Goal: Task Accomplishment & Management: Manage account settings

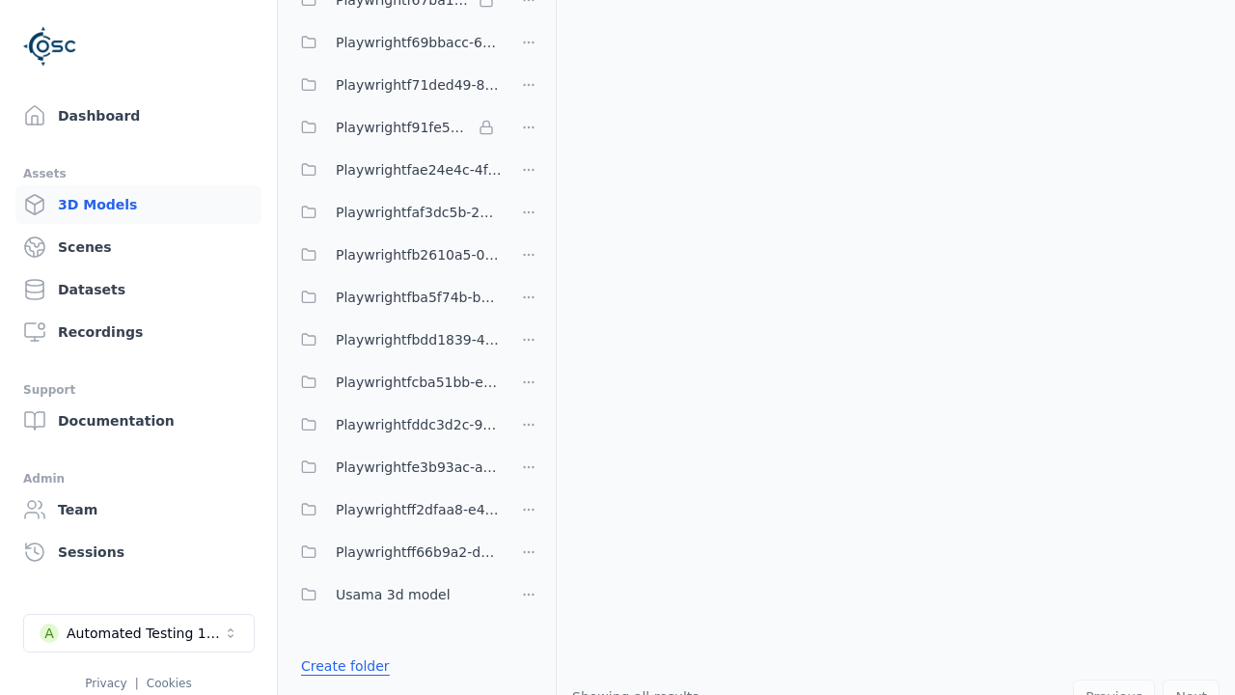
click at [341, 666] on link "Create folder" at bounding box center [345, 665] width 89 height 19
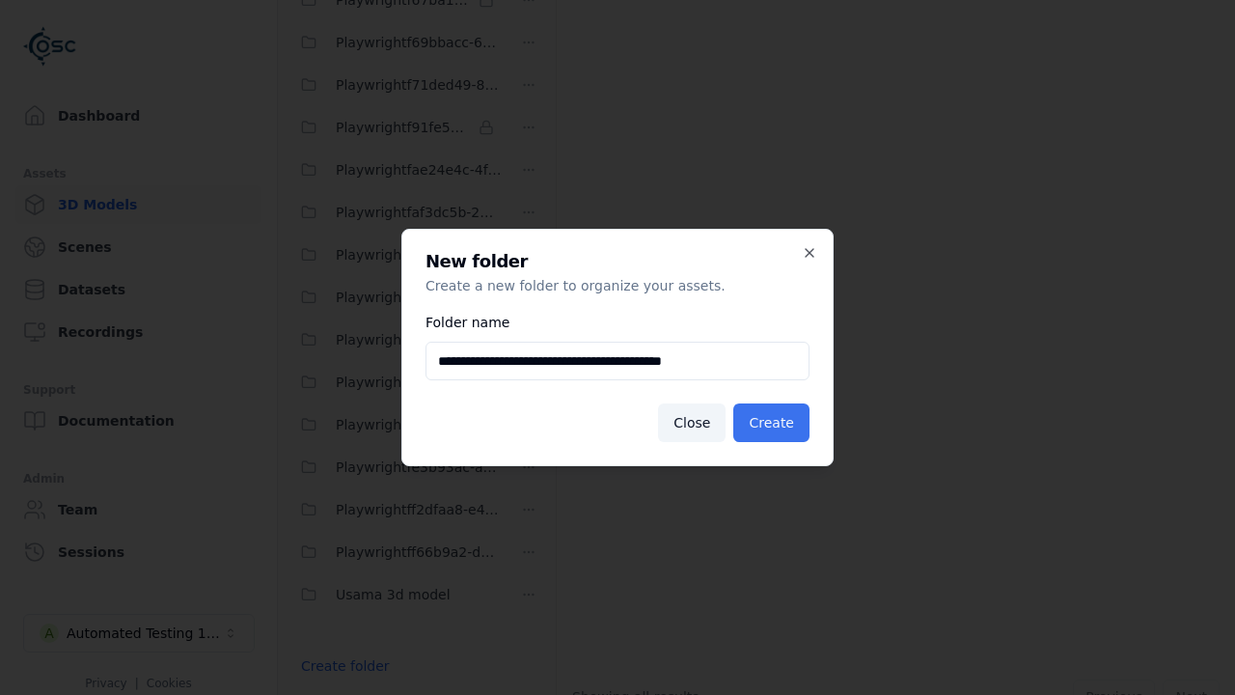
type input "**********"
click at [774, 423] on button "Create" at bounding box center [771, 422] width 76 height 39
